Goal: Task Accomplishment & Management: Use online tool/utility

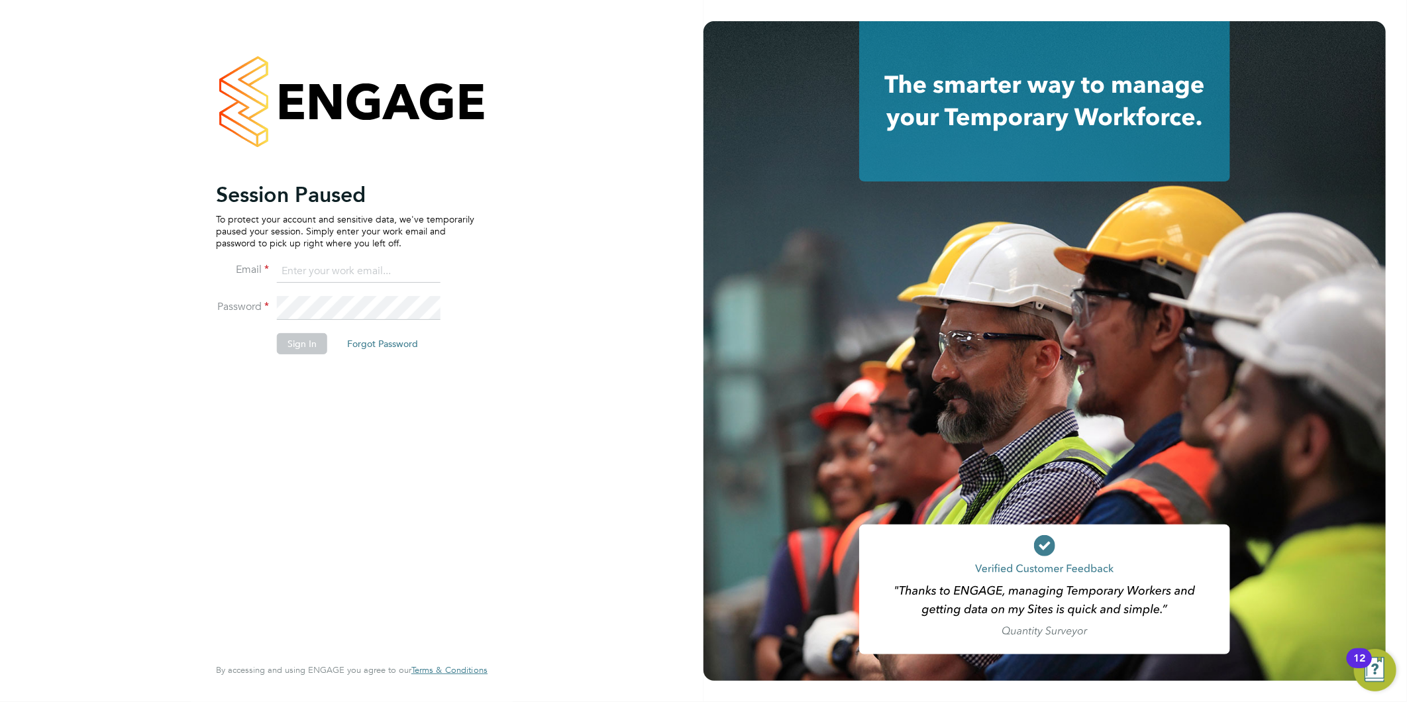
type input "[EMAIL_ADDRESS][DOMAIN_NAME]"
click at [314, 336] on button "Sign In" at bounding box center [302, 343] width 50 height 21
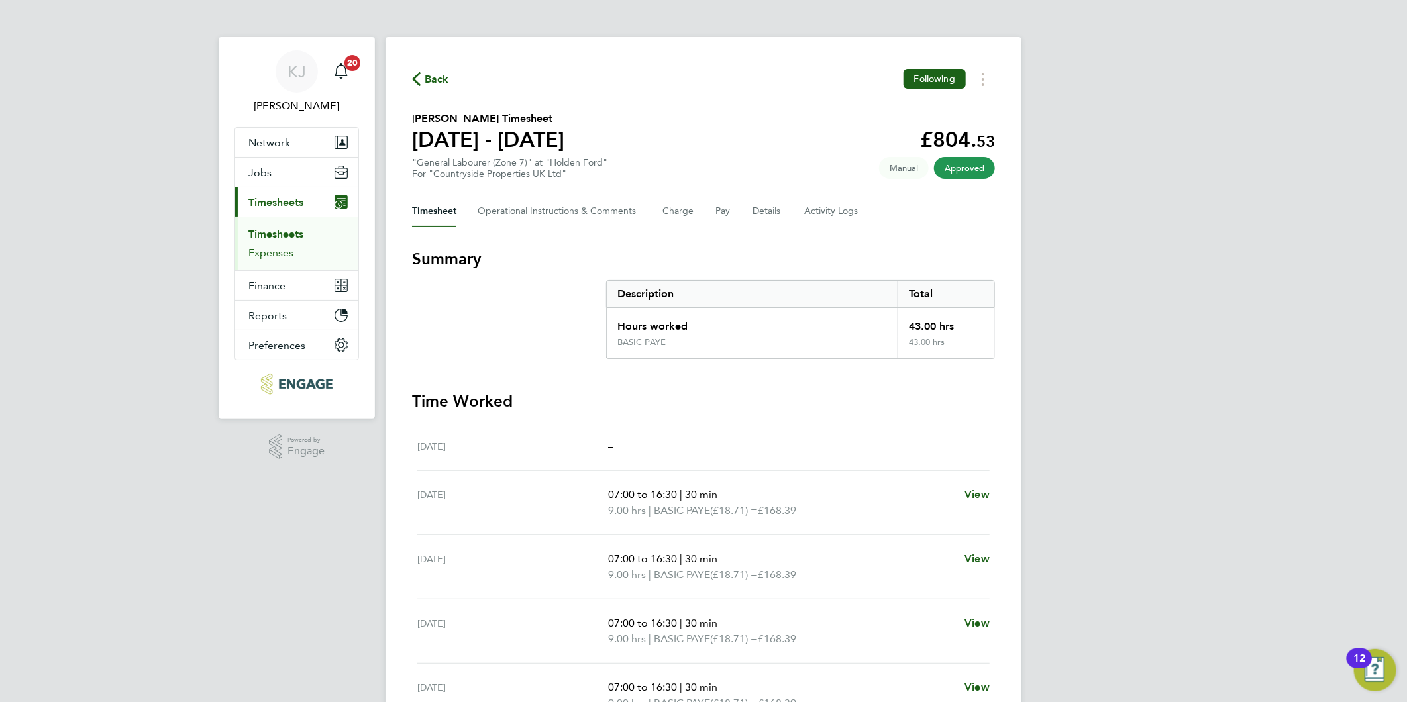
drag, startPoint x: 273, startPoint y: 234, endPoint x: 269, endPoint y: 249, distance: 15.9
click at [273, 234] on link "Timesheets" at bounding box center [275, 234] width 55 height 13
